Goal: Transaction & Acquisition: Purchase product/service

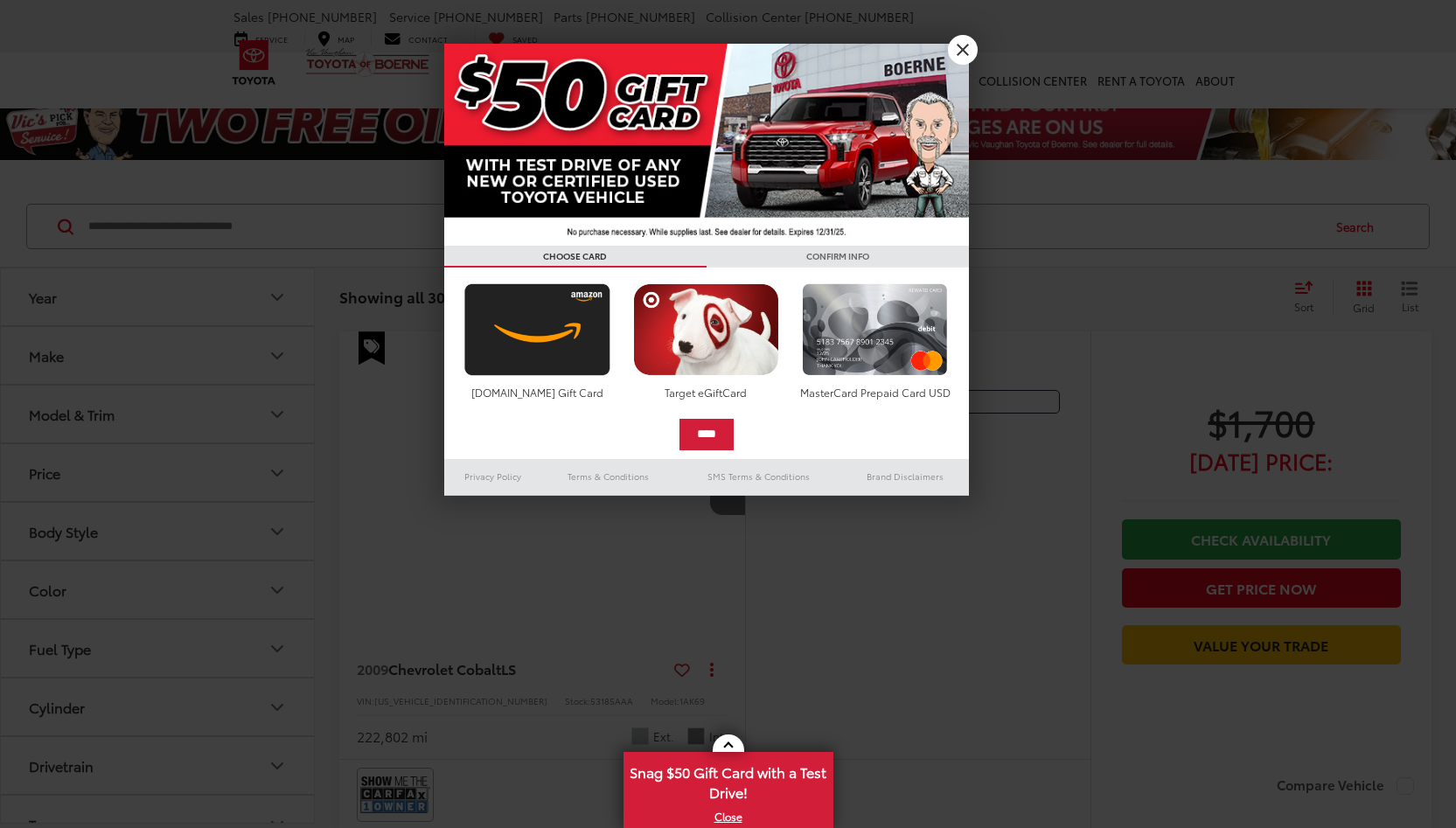
click at [963, 54] on link "X" at bounding box center [962, 50] width 30 height 30
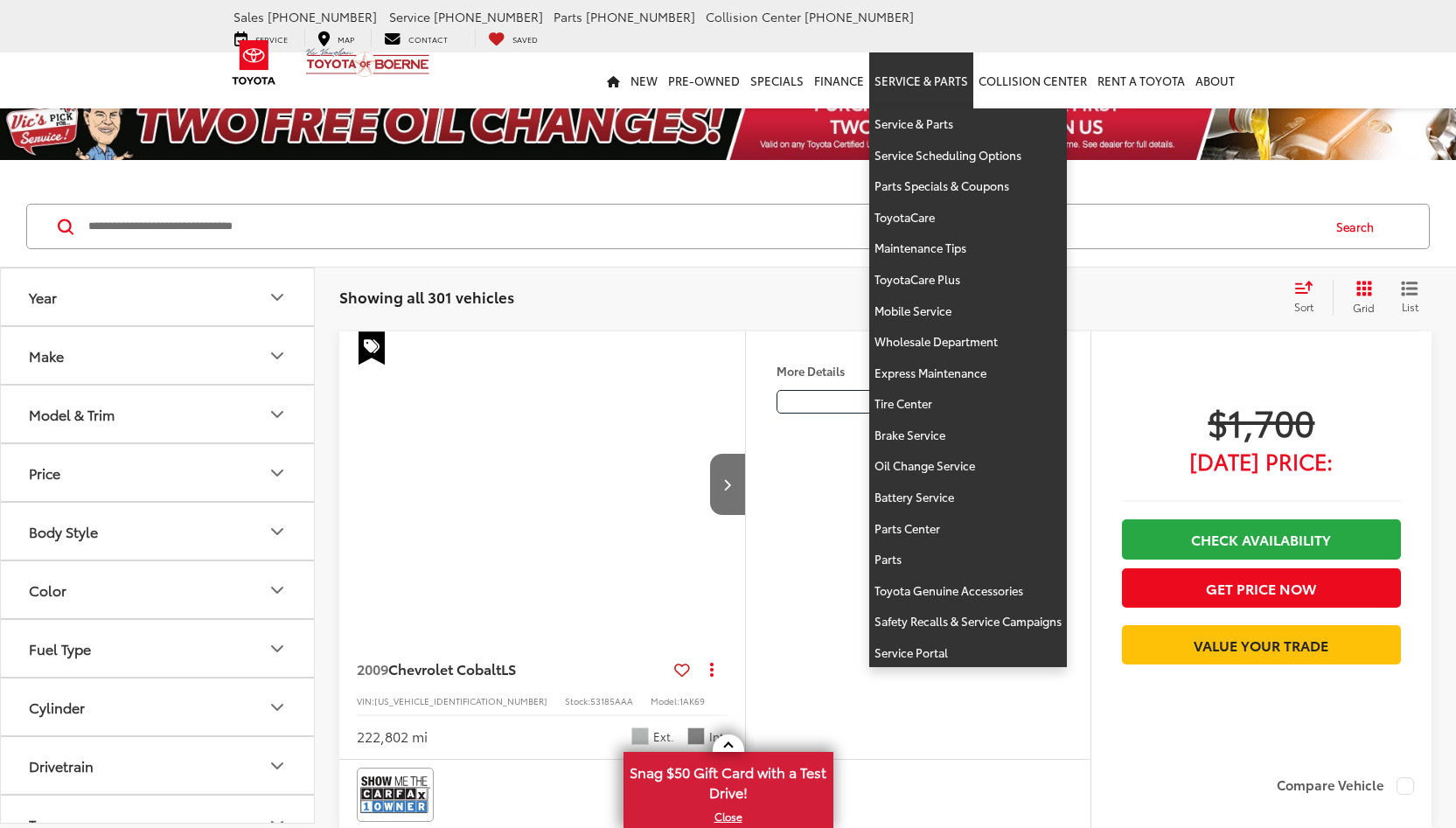
click at [966, 52] on link "Service & Parts" at bounding box center [921, 80] width 104 height 56
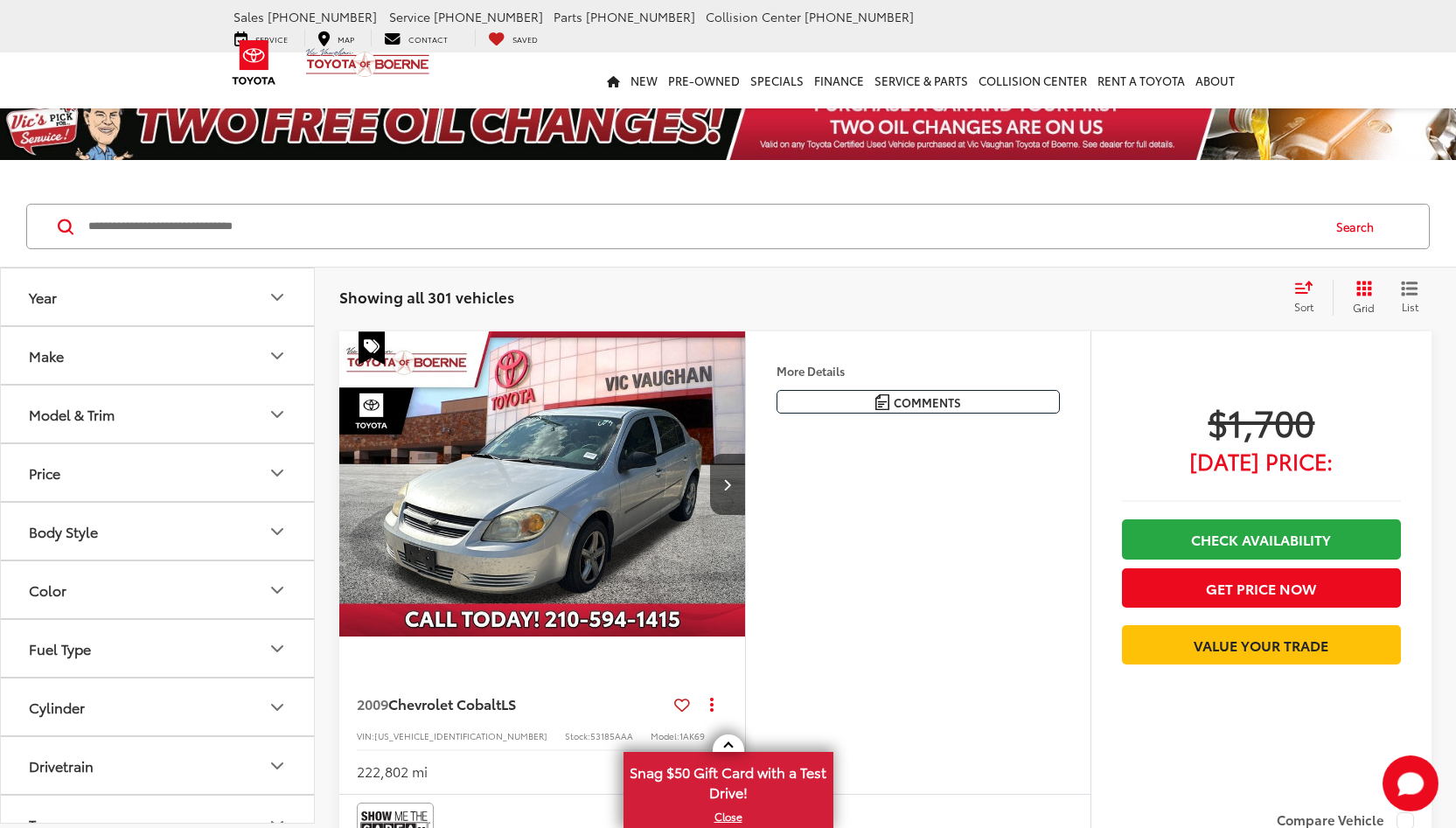
click at [119, 351] on button "Make" at bounding box center [158, 356] width 315 height 57
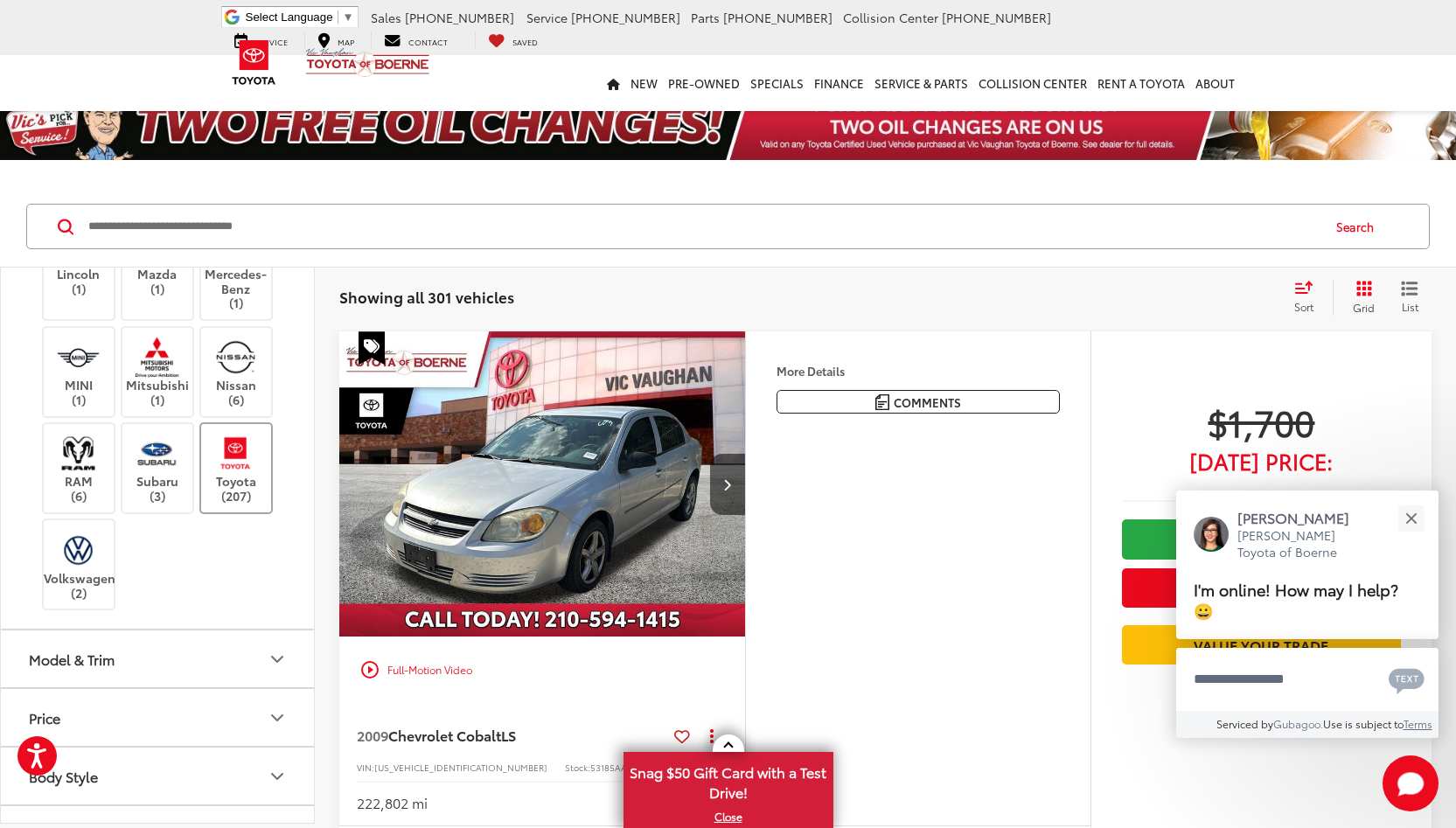
click at [230, 462] on img at bounding box center [235, 453] width 48 height 41
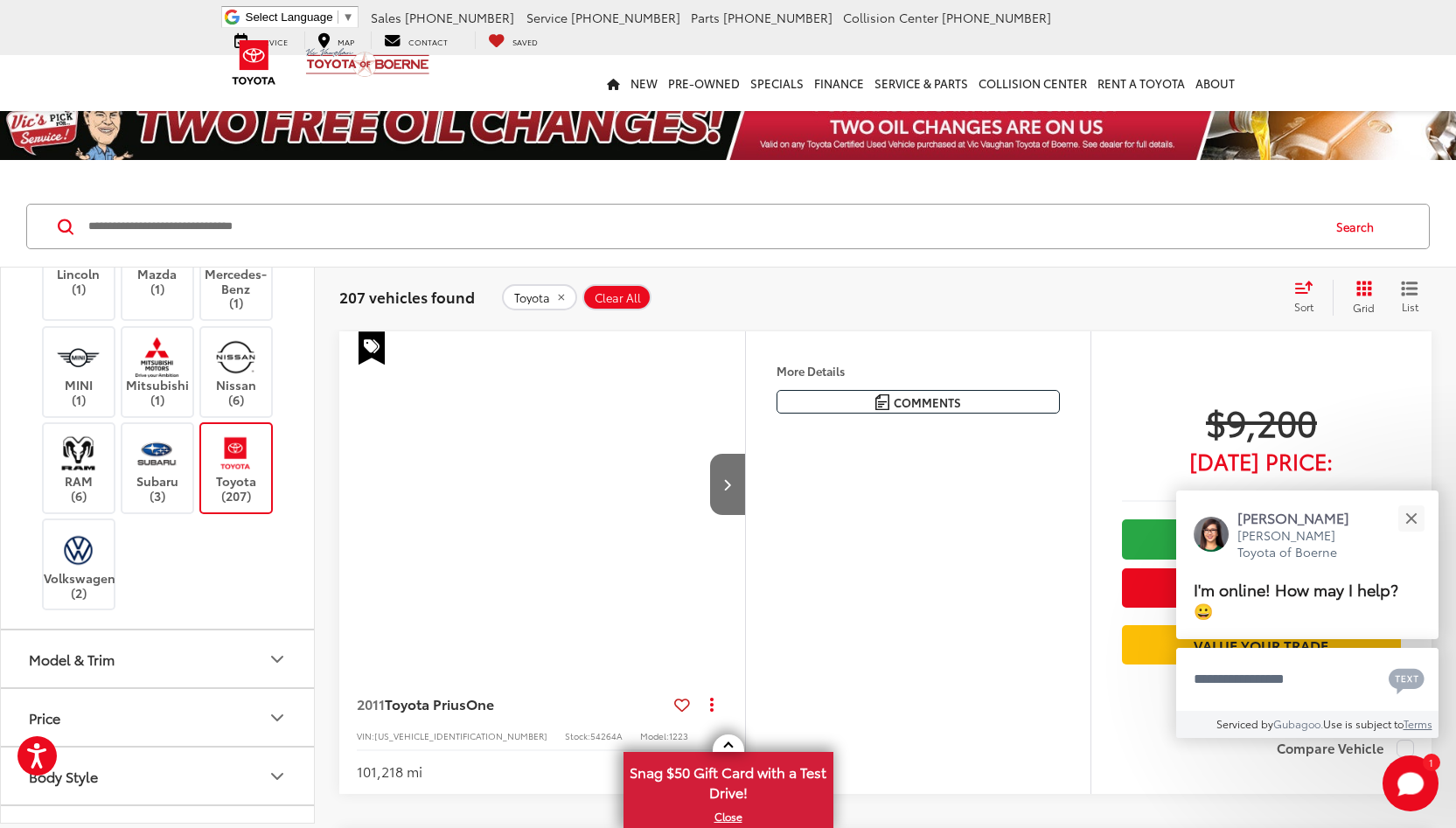
click at [230, 462] on img at bounding box center [235, 453] width 48 height 41
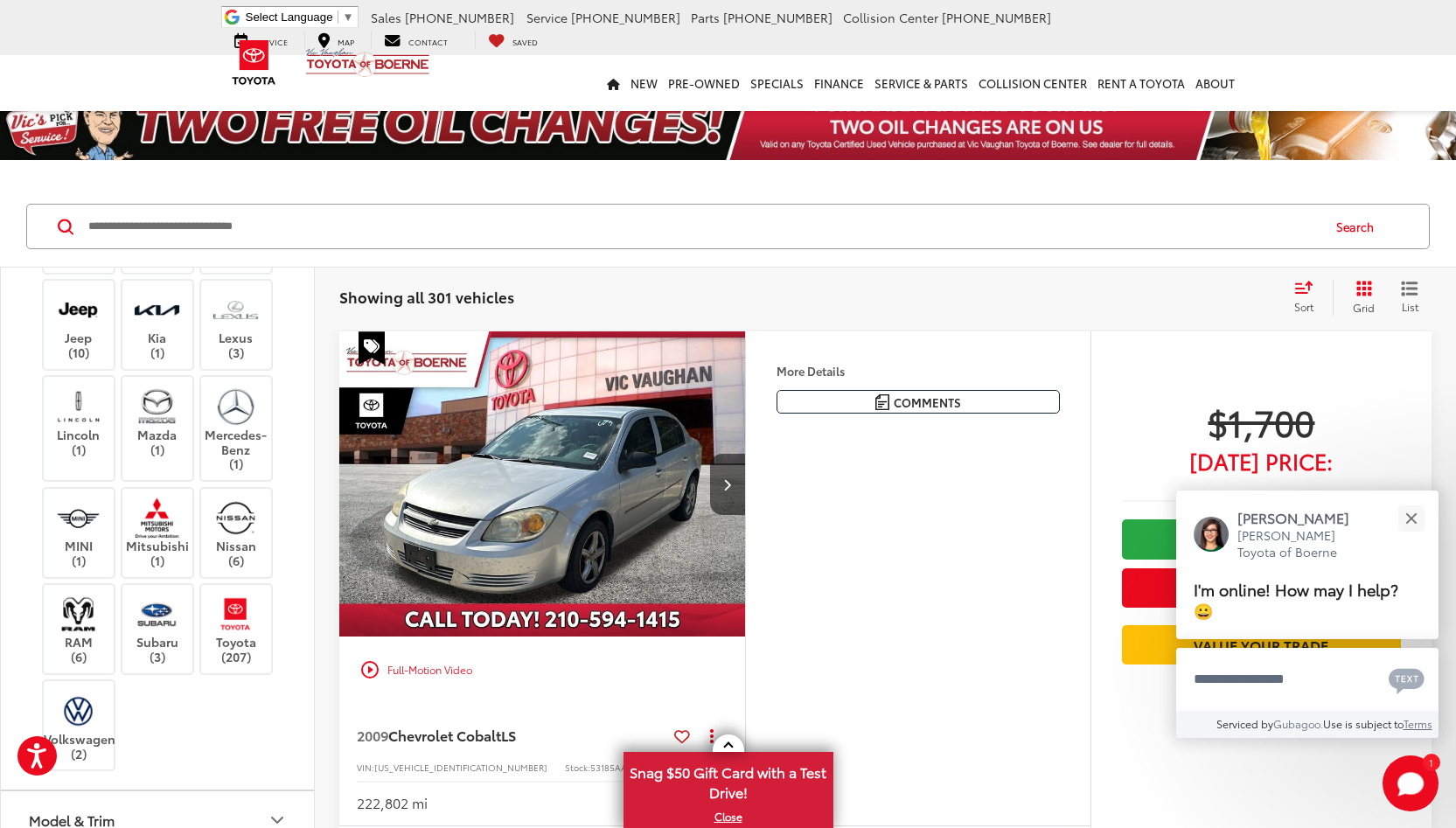
scroll to position [409, 0]
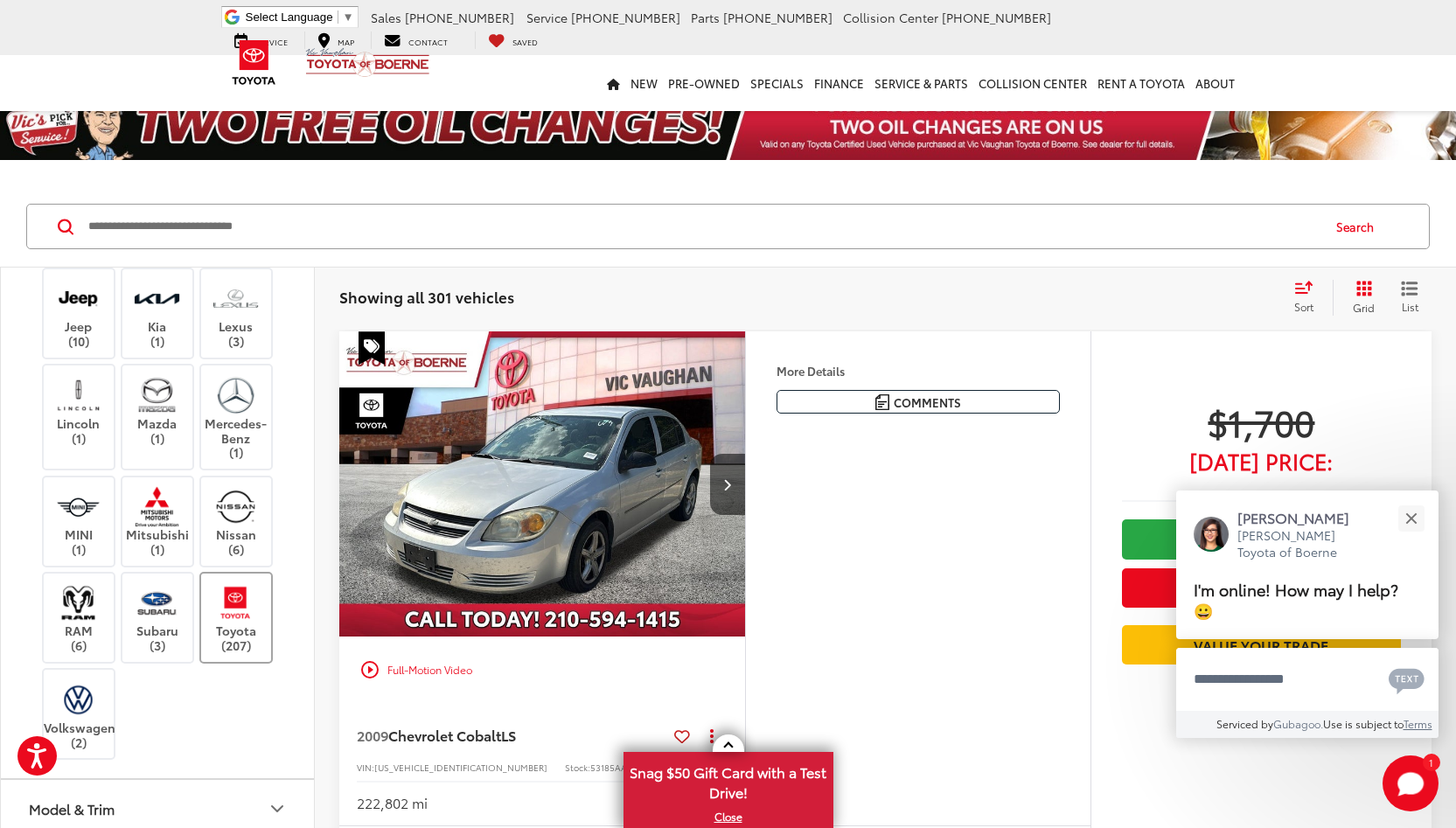
click at [235, 593] on img at bounding box center [235, 602] width 48 height 41
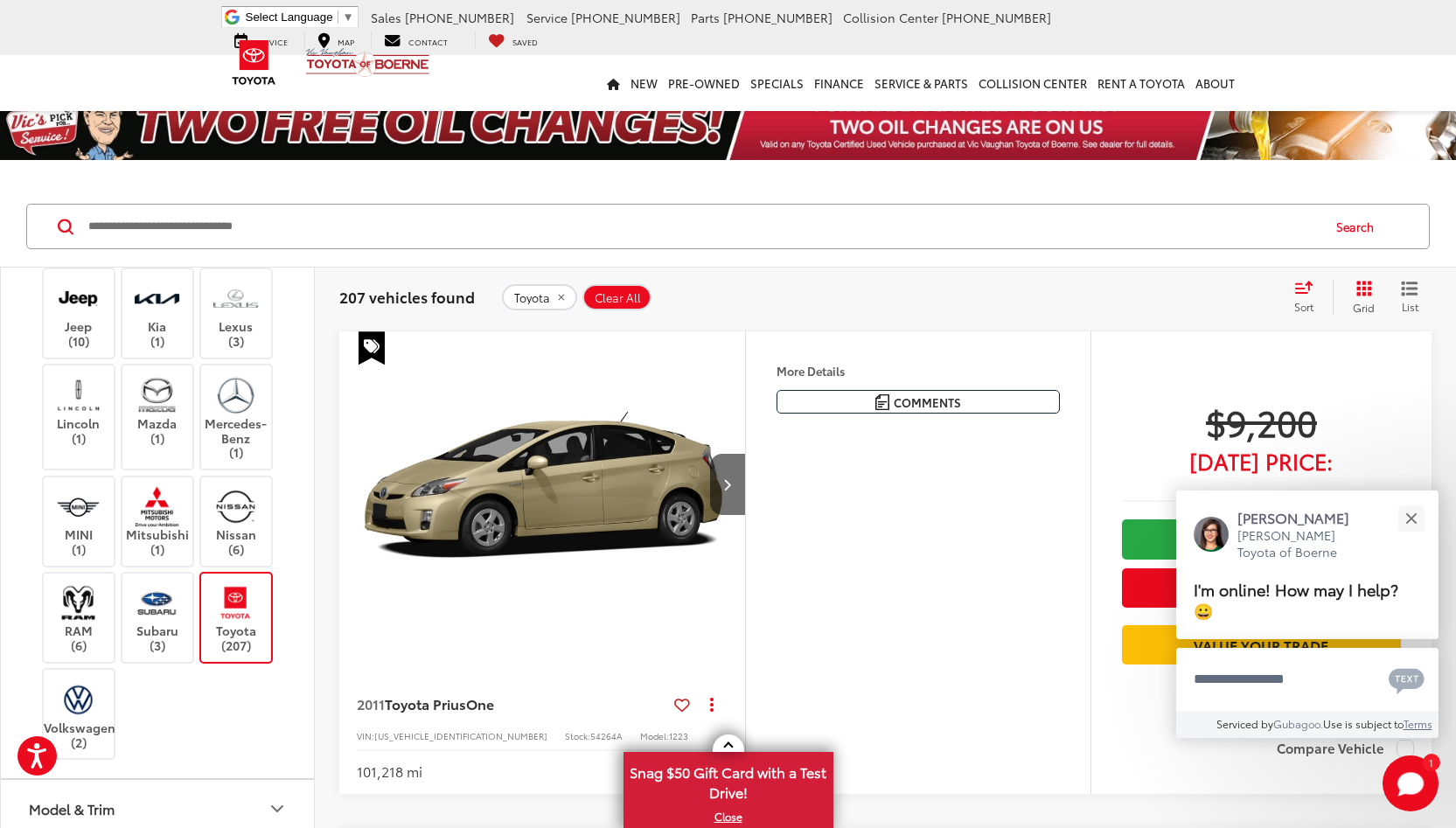
click at [178, 780] on button "Model & Trim" at bounding box center [158, 809] width 315 height 57
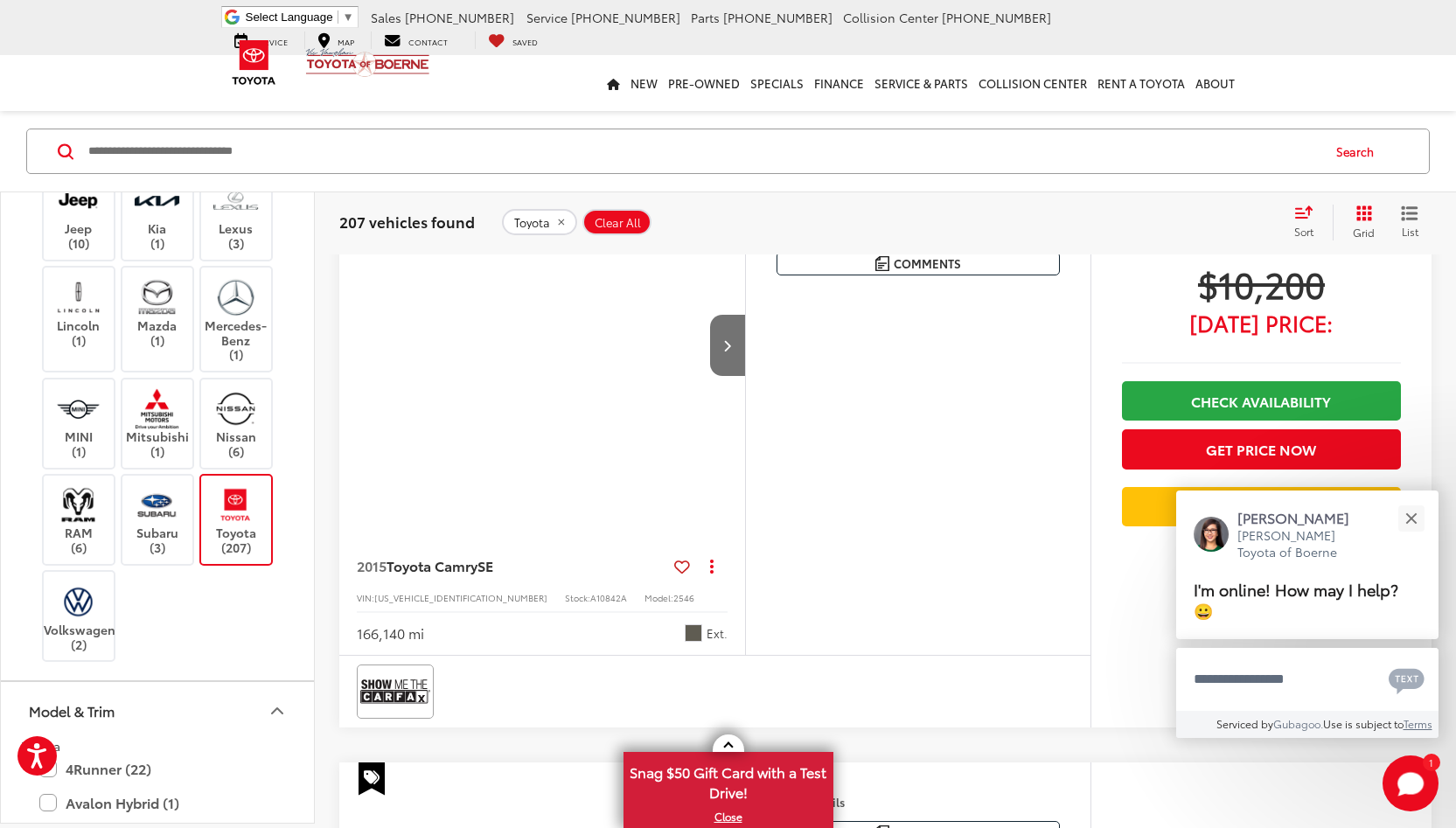
click at [198, 700] on button "Model & Trim" at bounding box center [158, 711] width 315 height 57
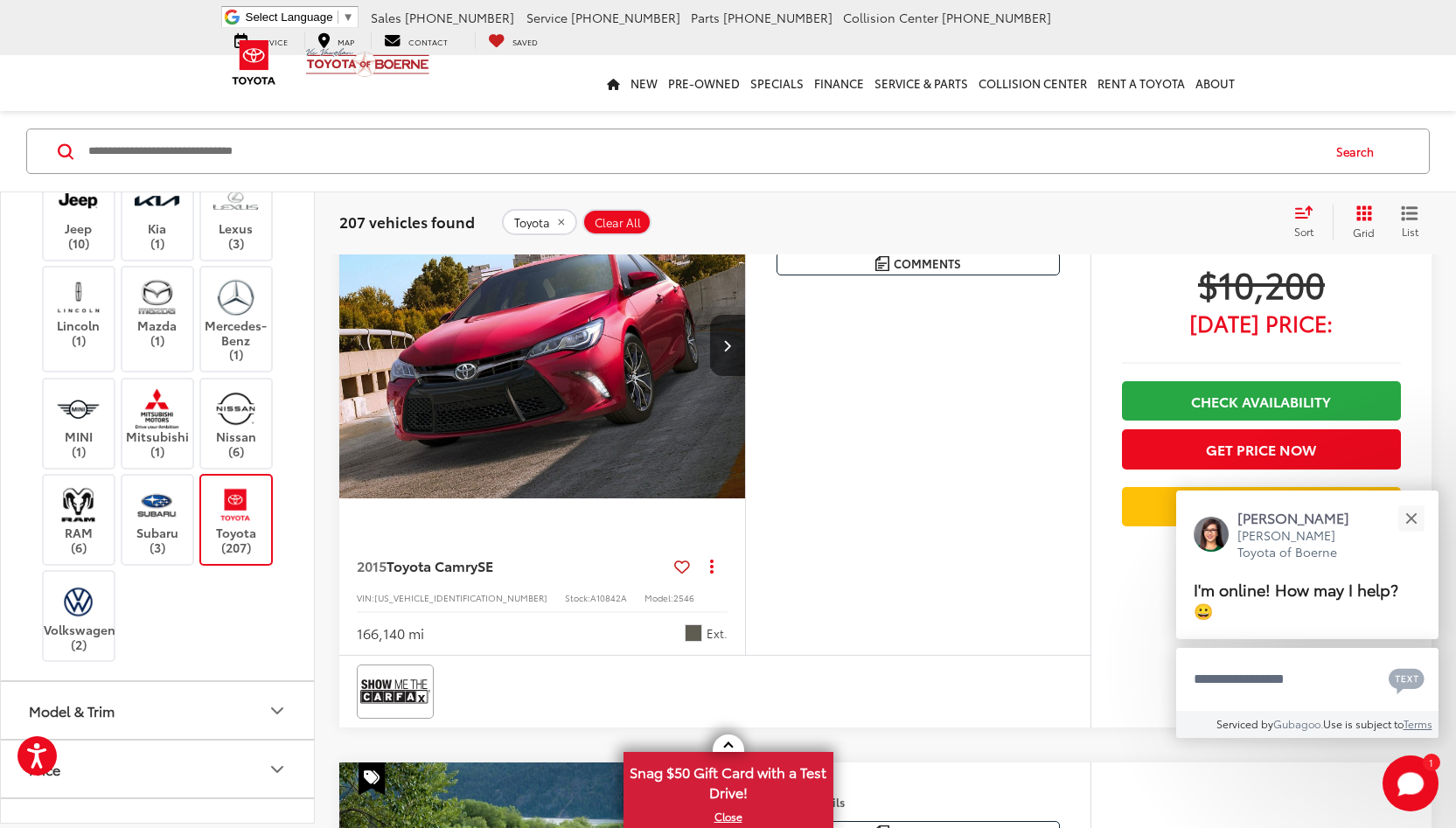
click at [198, 700] on button "Model & Trim" at bounding box center [158, 711] width 315 height 57
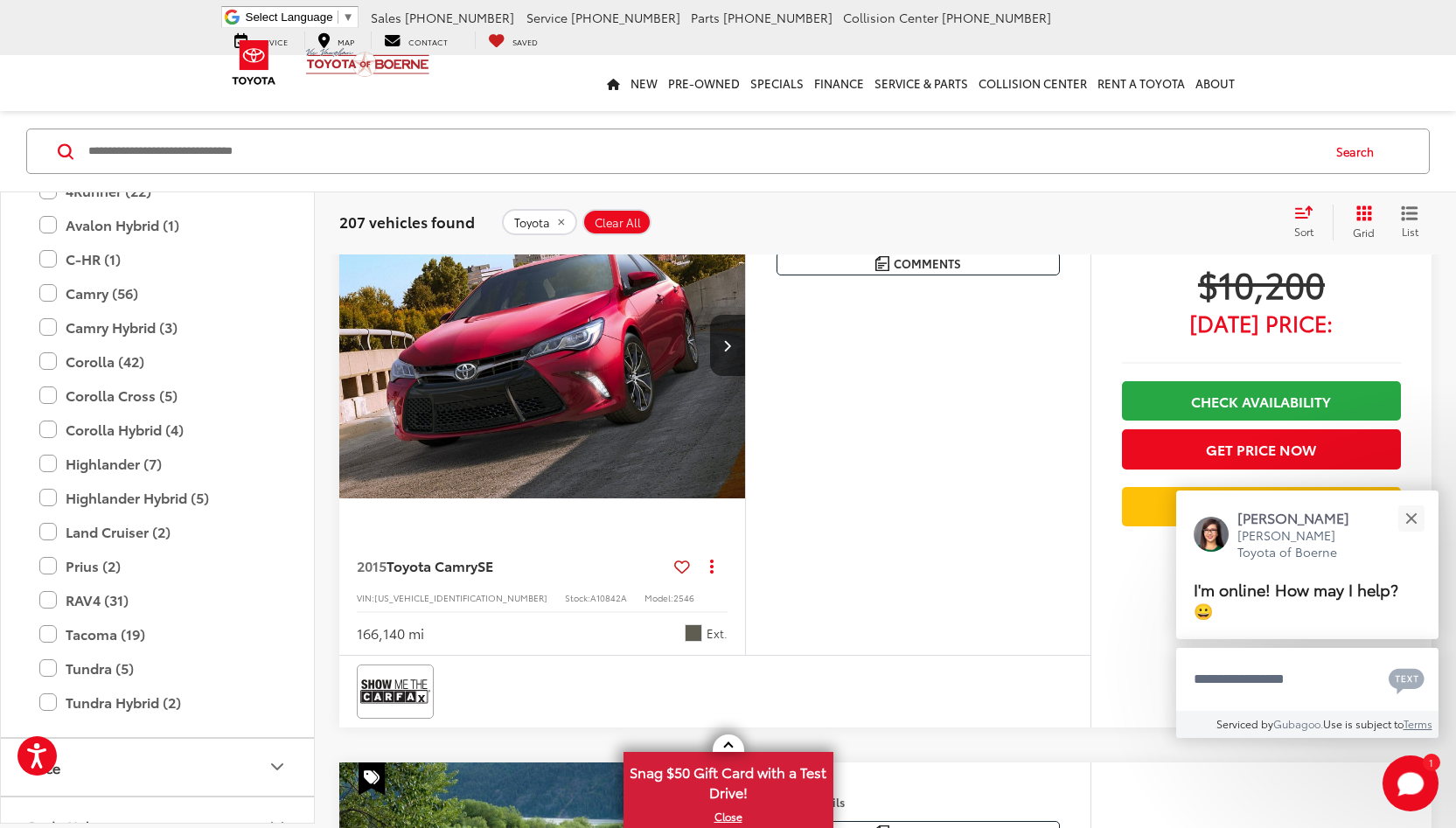
scroll to position [1105, 0]
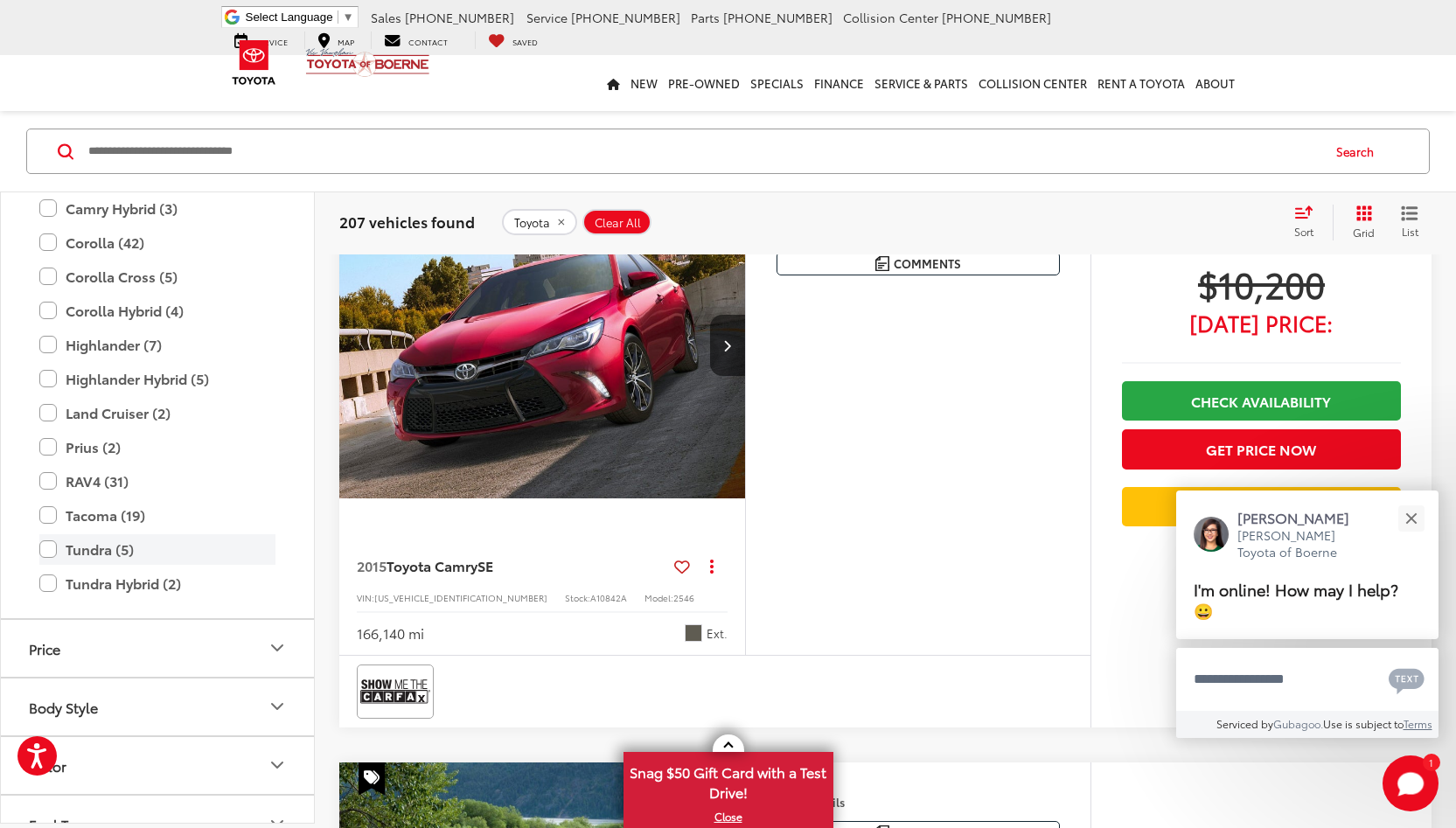
click at [51, 535] on label "Tundra (5)" at bounding box center [157, 549] width 236 height 31
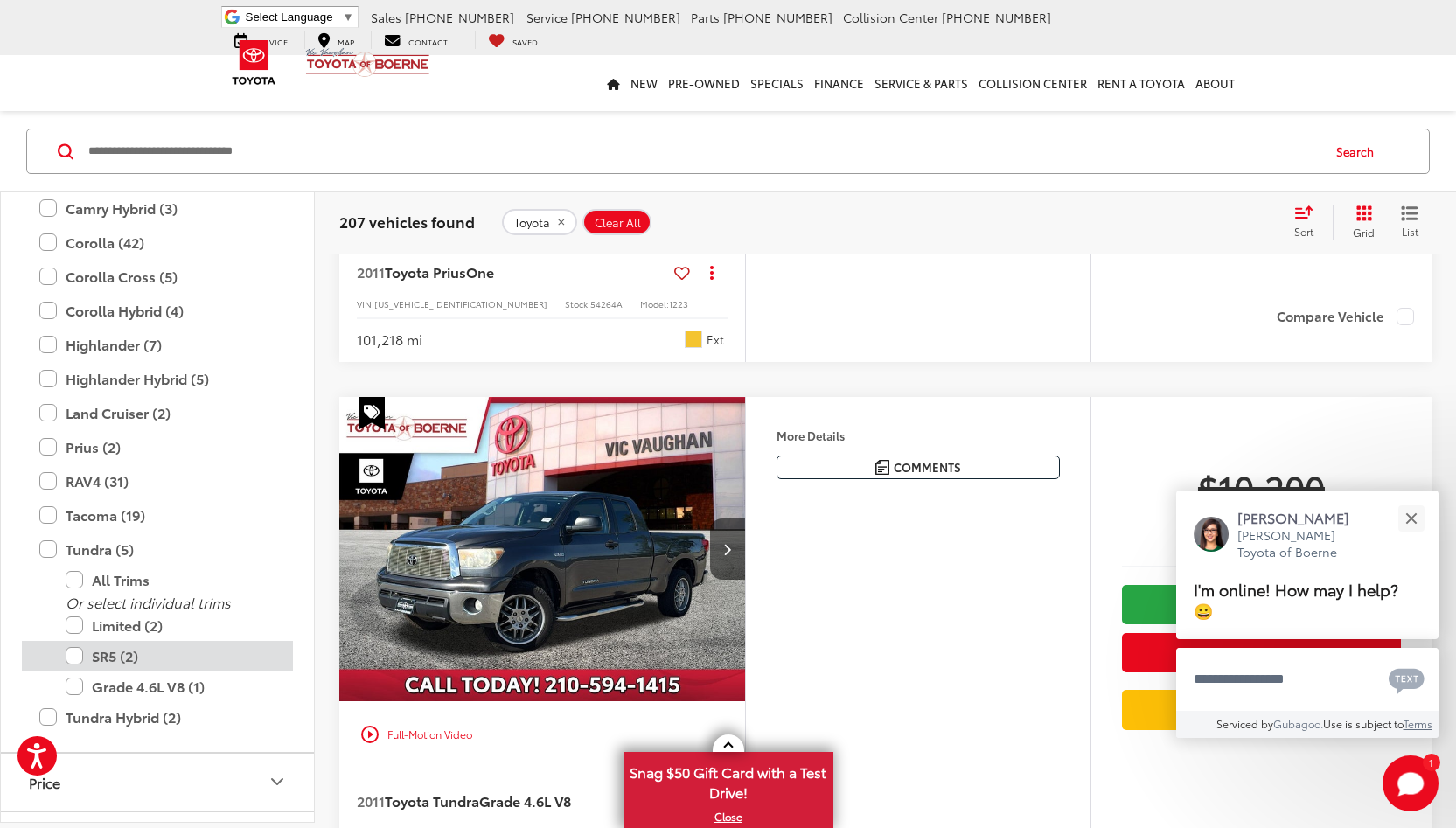
scroll to position [75, 0]
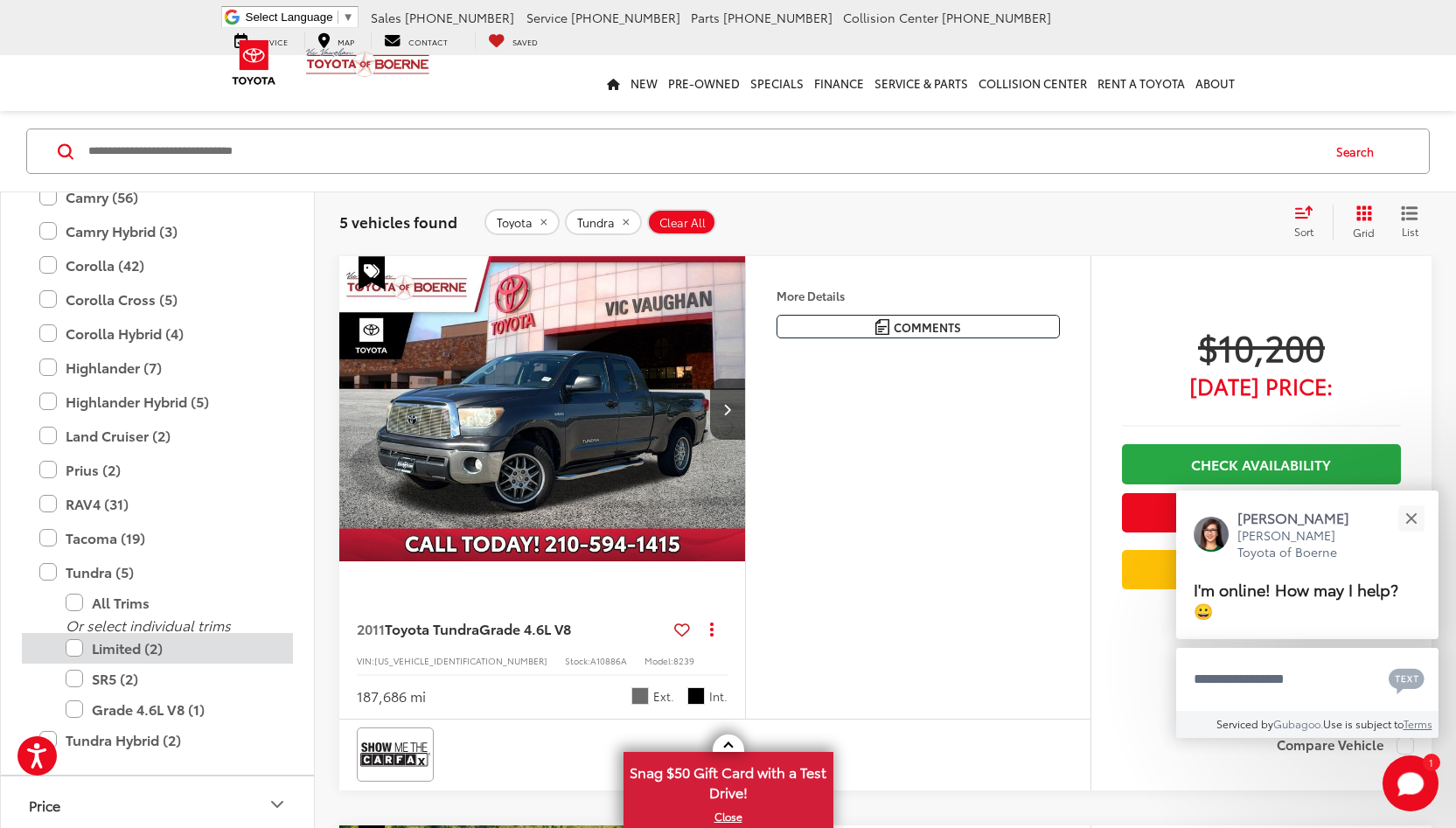
click at [74, 639] on label "Limited (2)" at bounding box center [170, 648] width 210 height 31
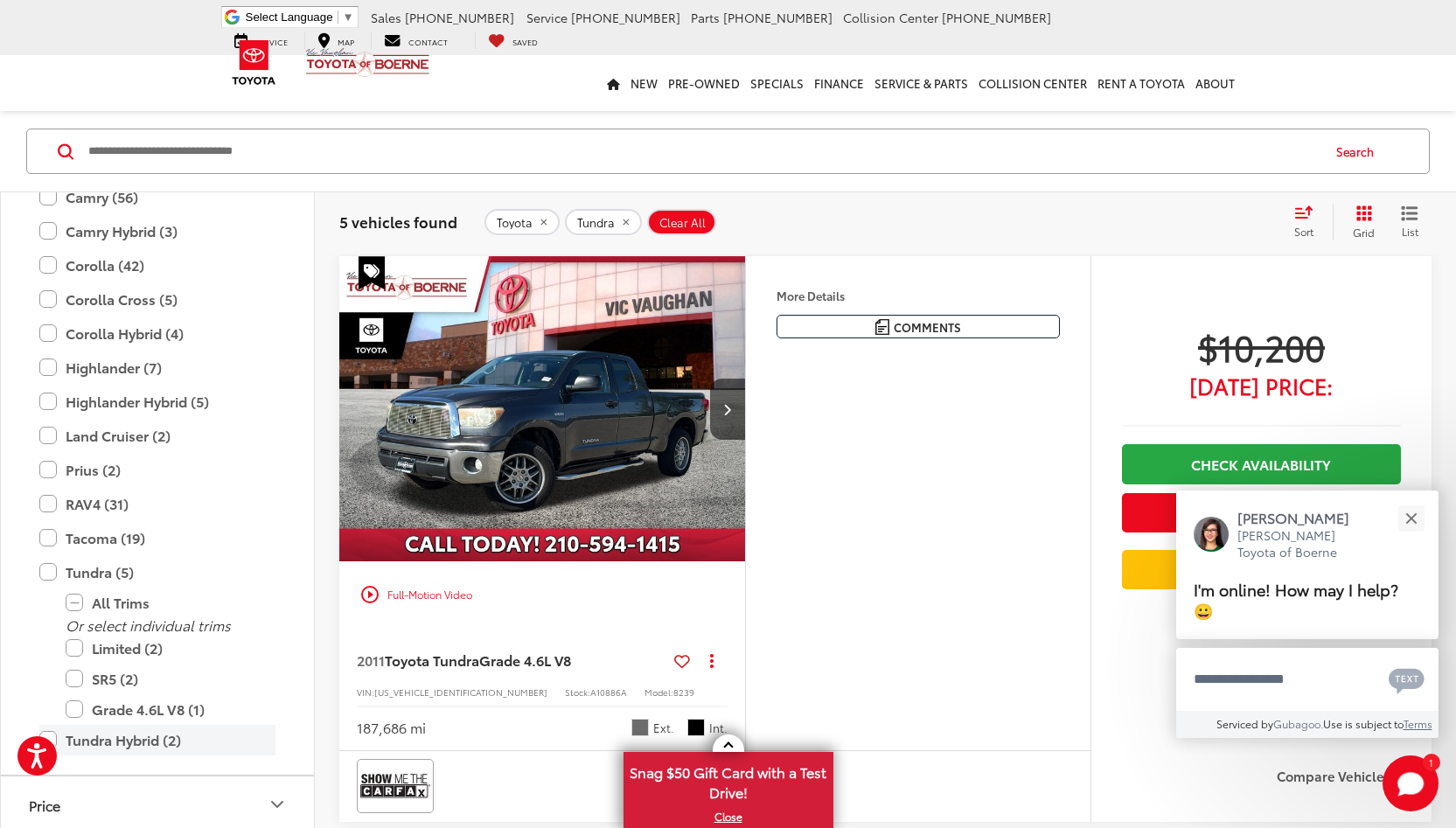
click at [51, 724] on label "Tundra Hybrid (2)" at bounding box center [157, 740] width 236 height 31
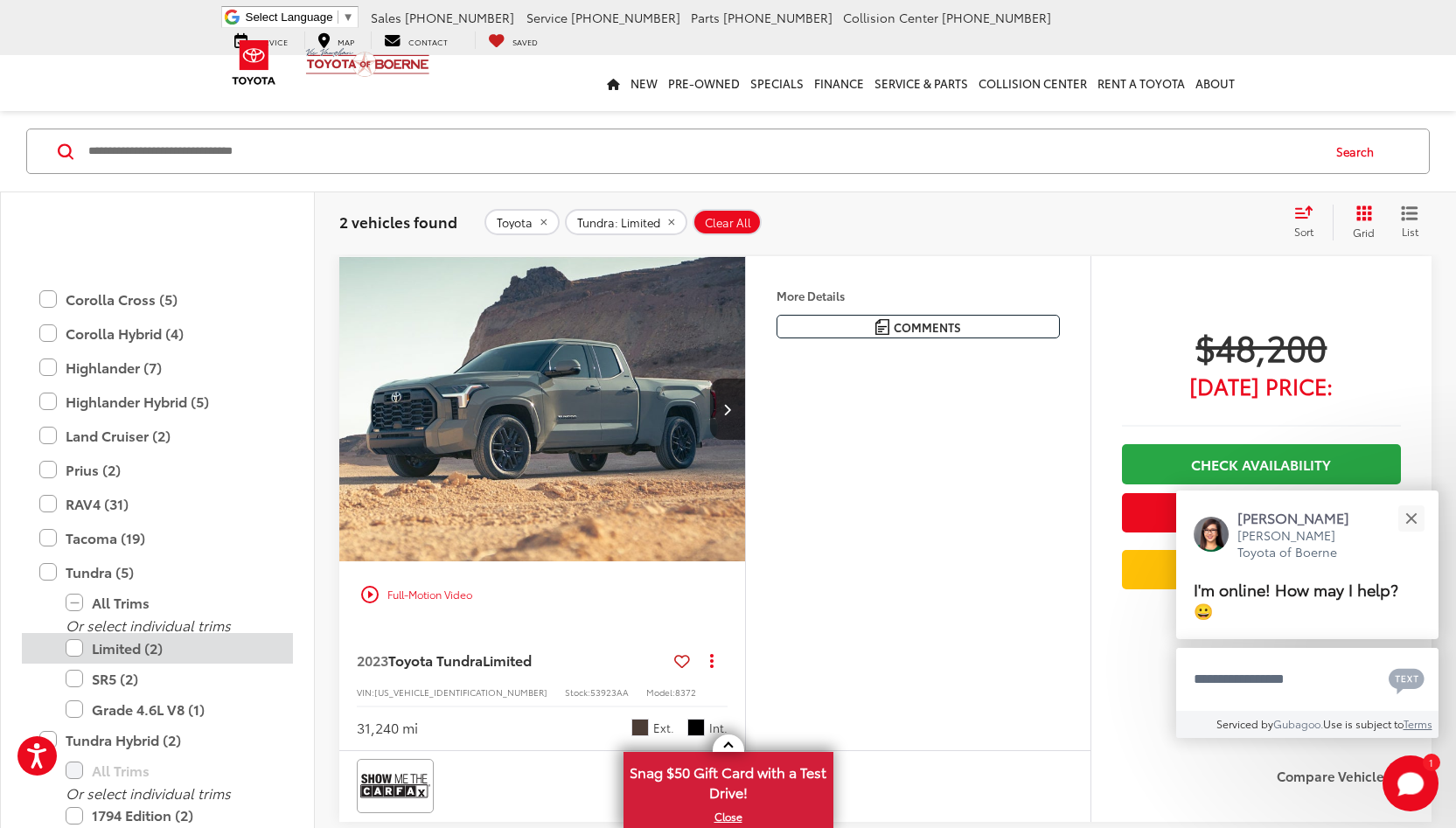
scroll to position [1189, 0]
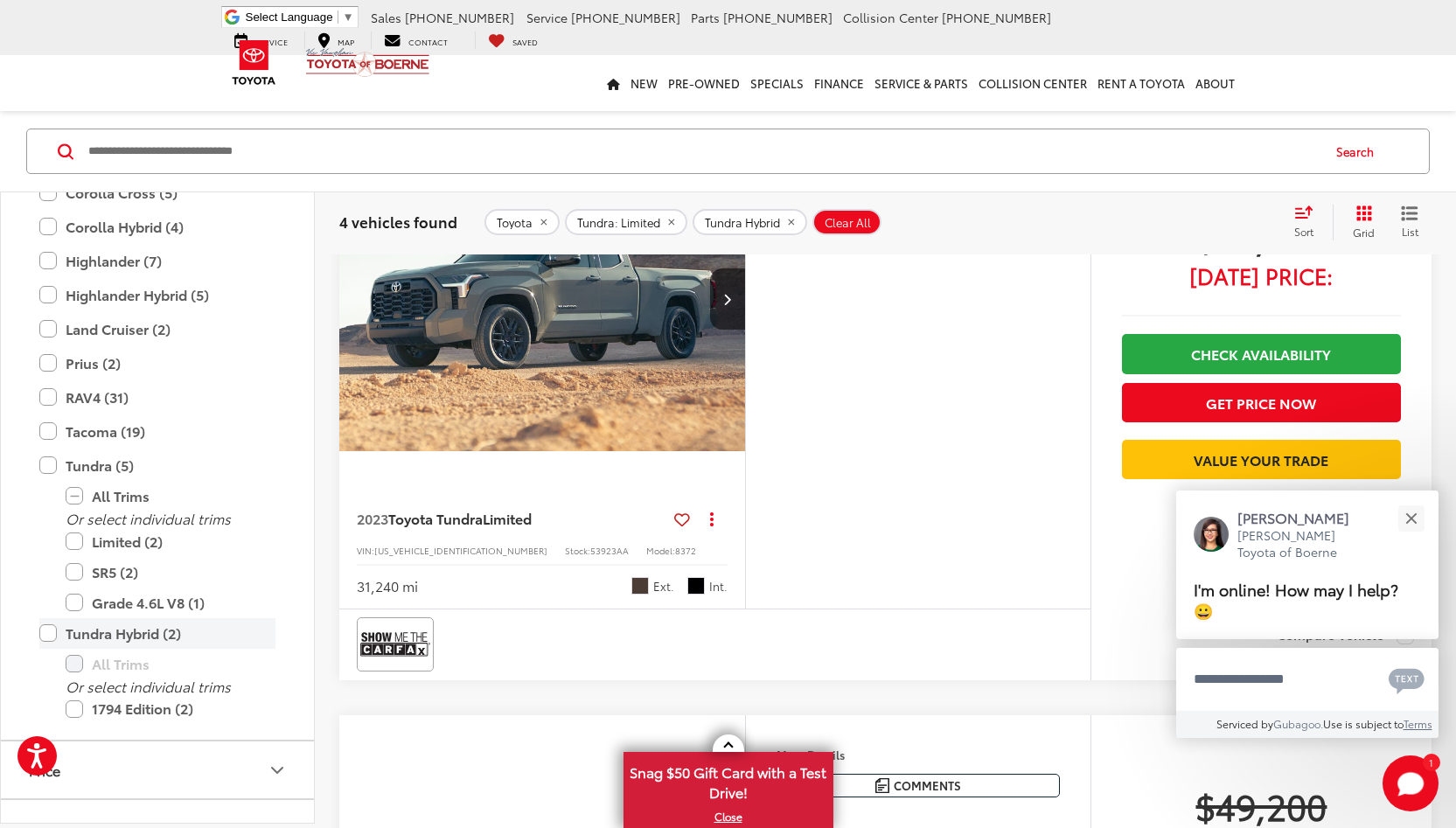
click at [53, 618] on label "Tundra Hybrid (2)" at bounding box center [157, 633] width 236 height 31
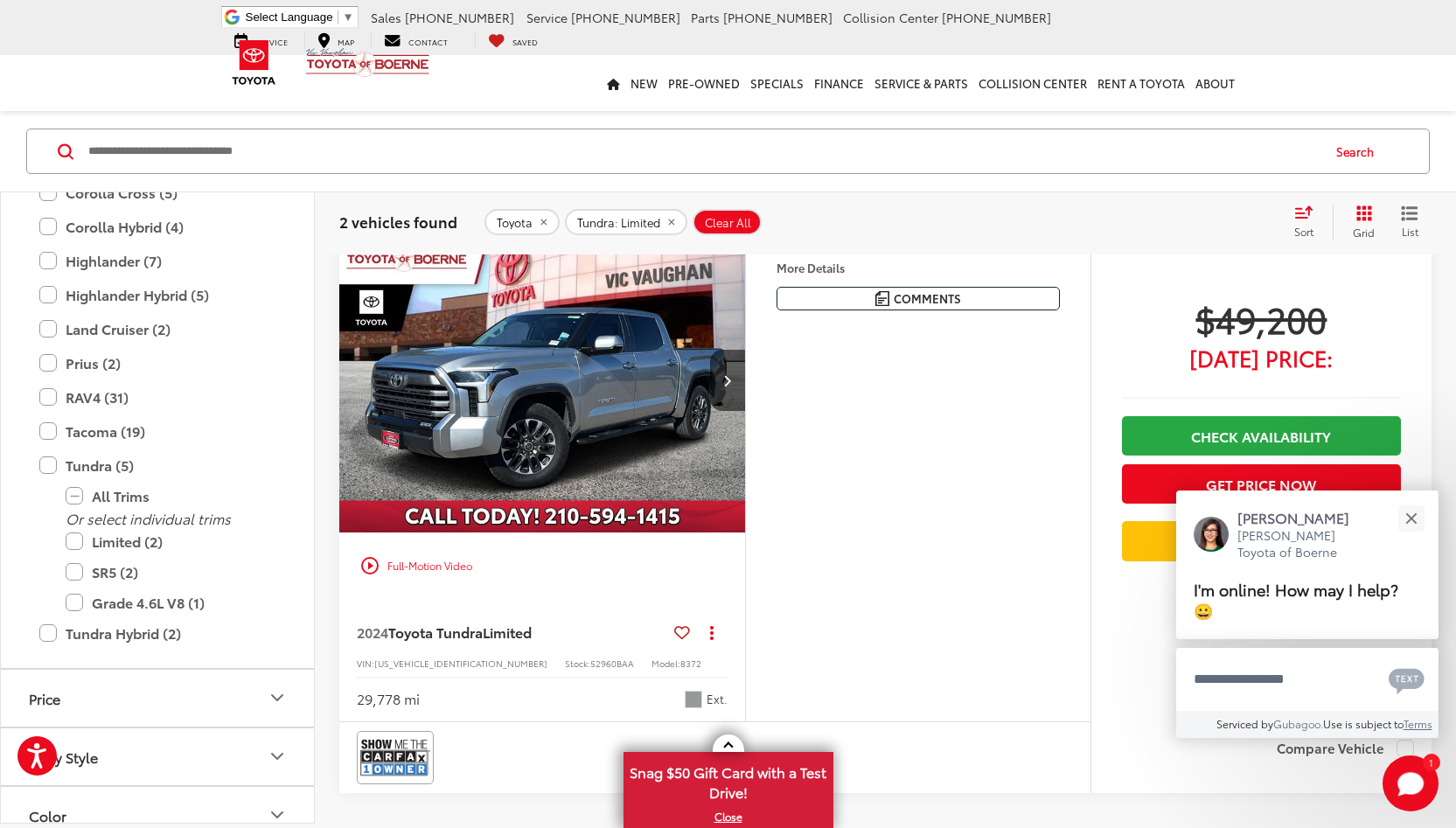
scroll to position [713, 0]
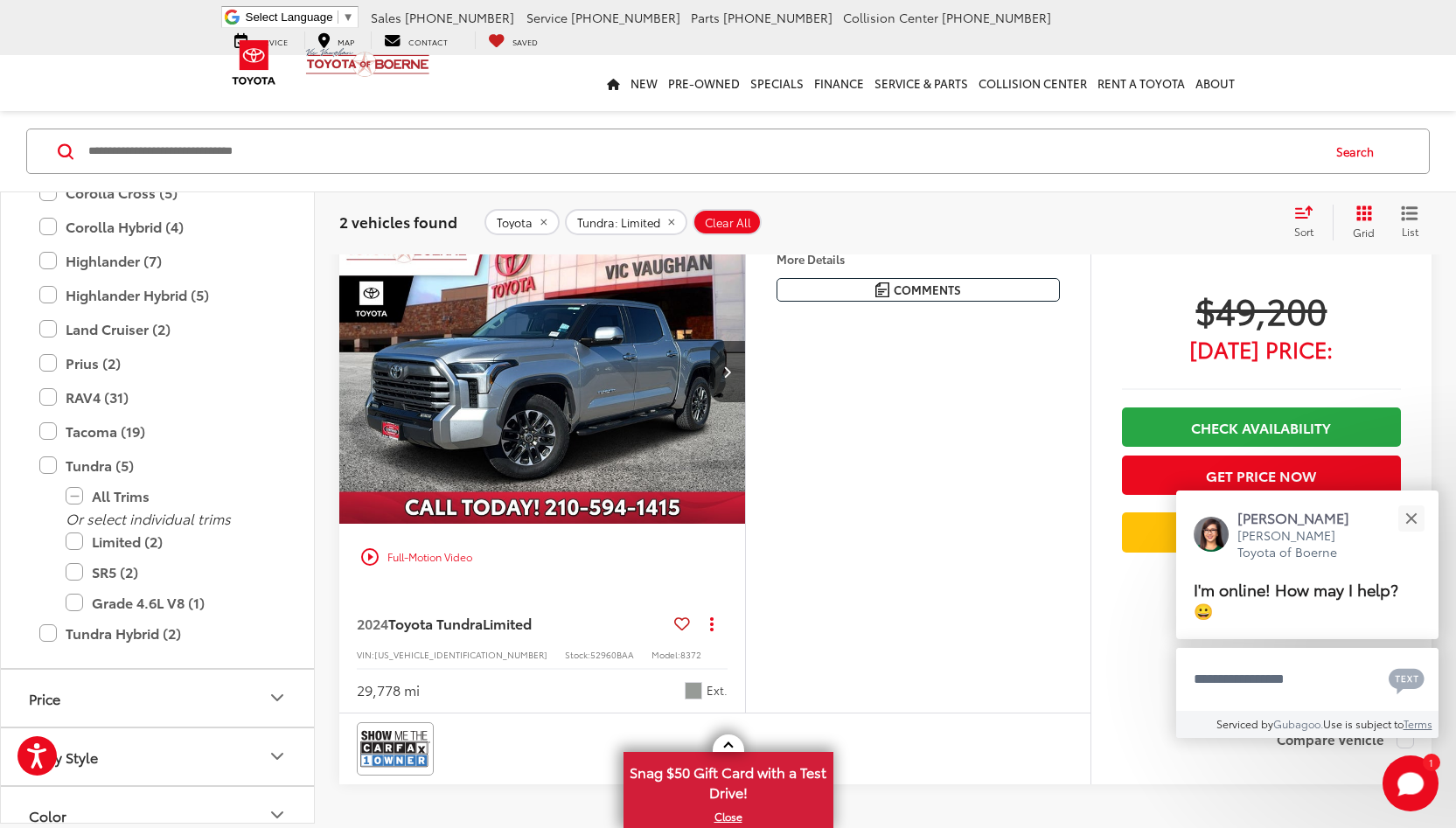
click at [506, 427] on img "2024 Toyota Tundra Limited 0" at bounding box center [542, 372] width 409 height 306
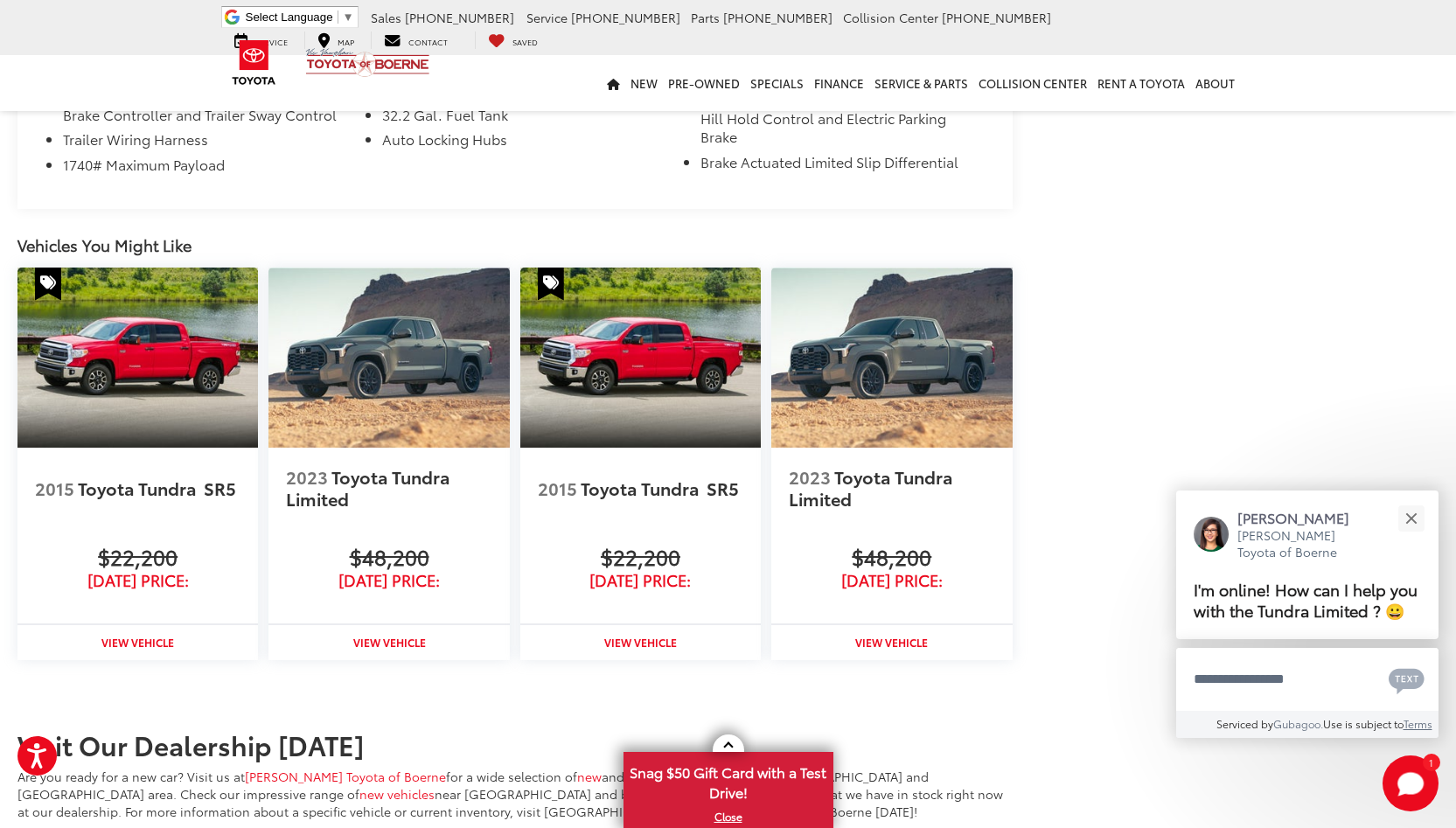
scroll to position [1782, 0]
